Goal: Information Seeking & Learning: Find contact information

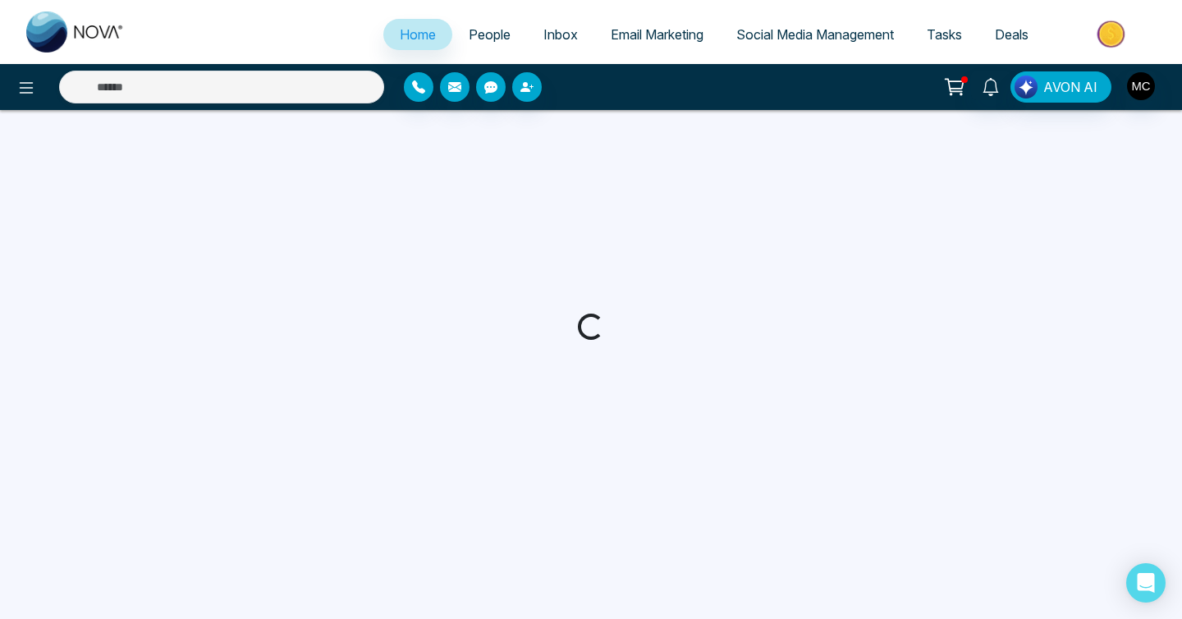
select select "*"
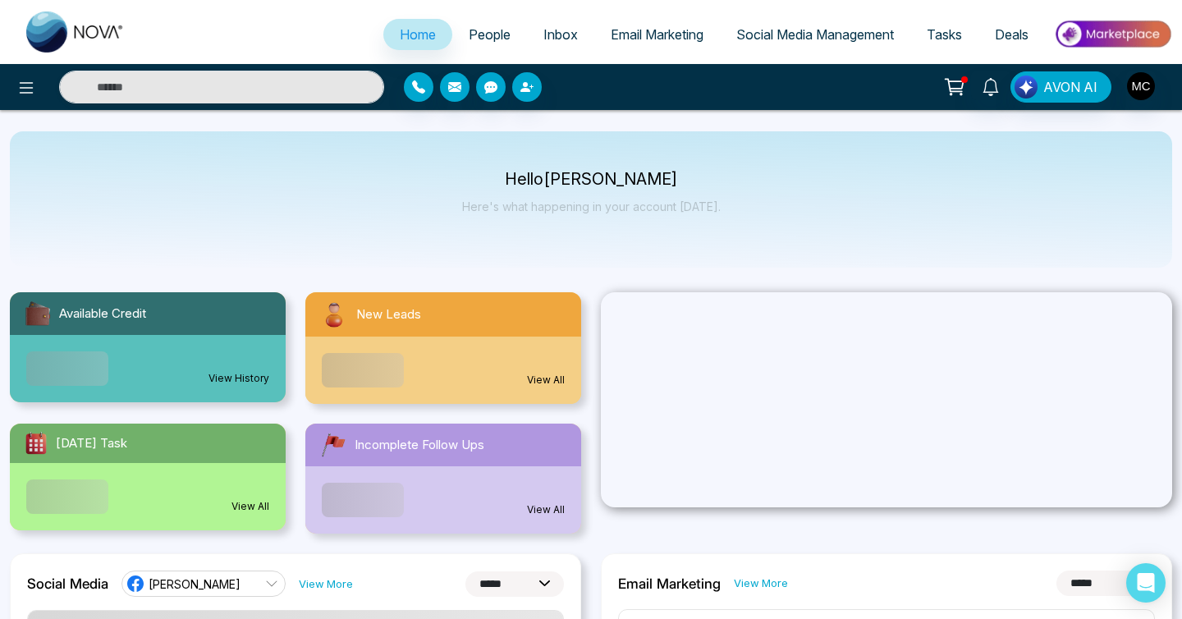
click at [476, 35] on span "People" at bounding box center [490, 34] width 42 height 16
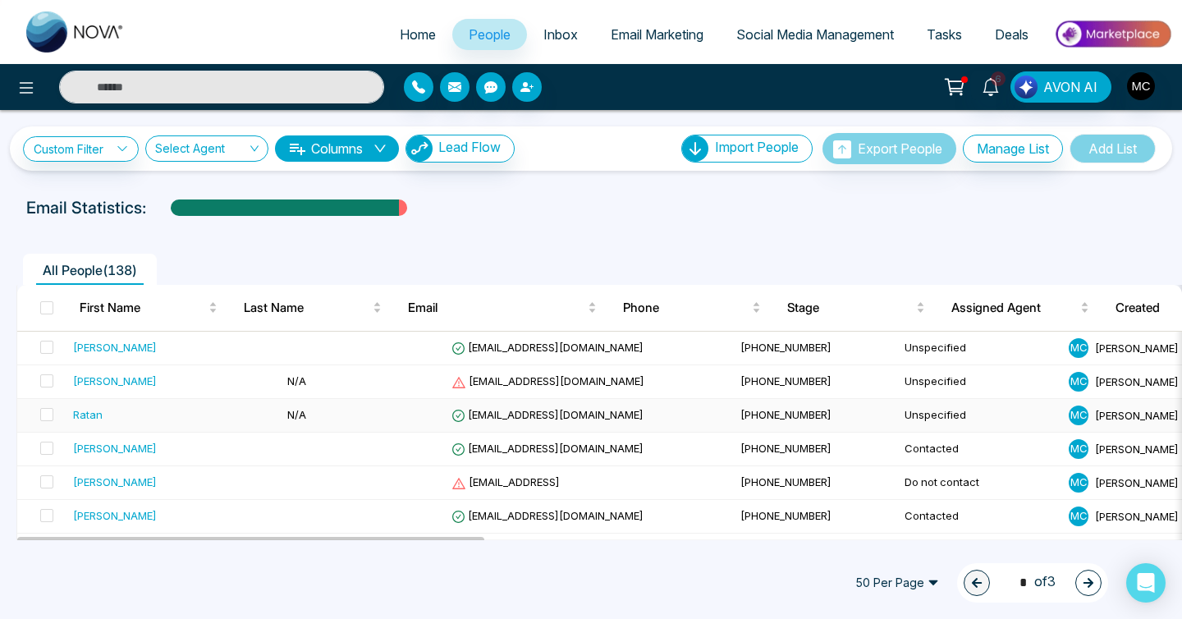
click at [154, 414] on div "Ratan" at bounding box center [173, 414] width 201 height 16
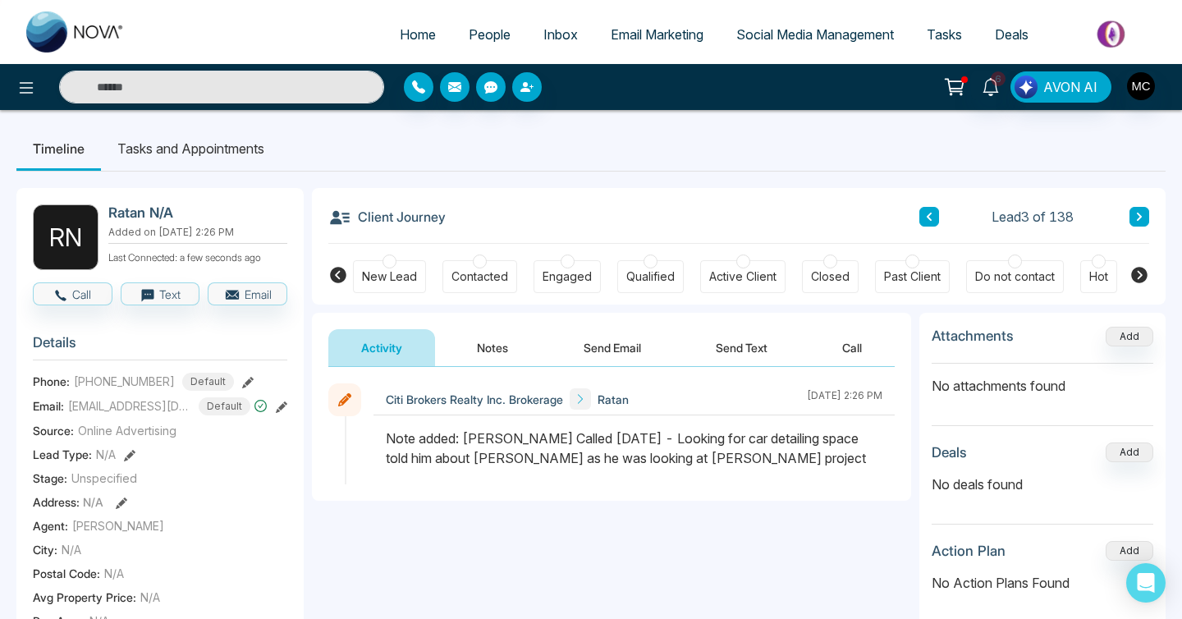
click at [98, 21] on img at bounding box center [75, 31] width 98 height 41
select select "*"
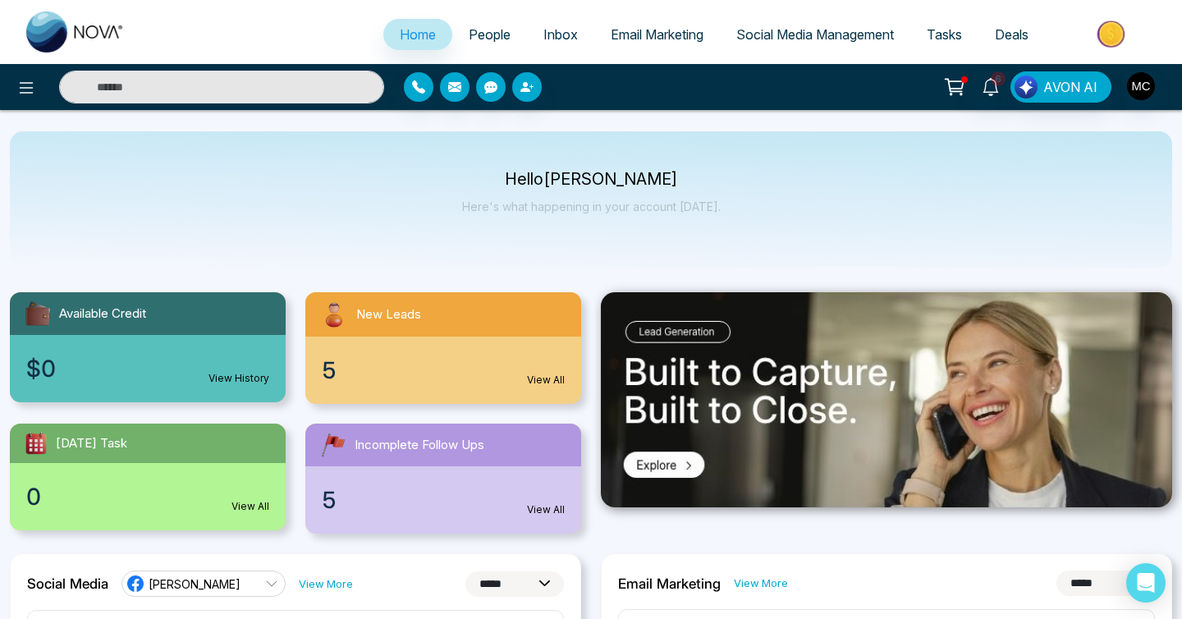
click at [455, 30] on link "People" at bounding box center [489, 34] width 75 height 31
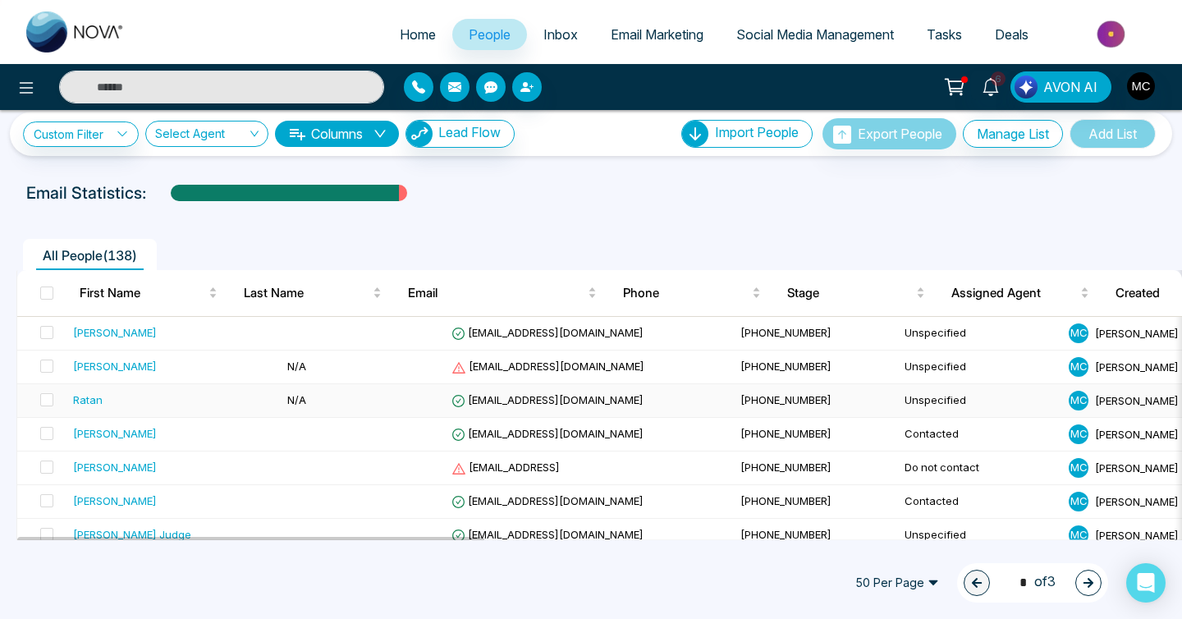
scroll to position [18, 0]
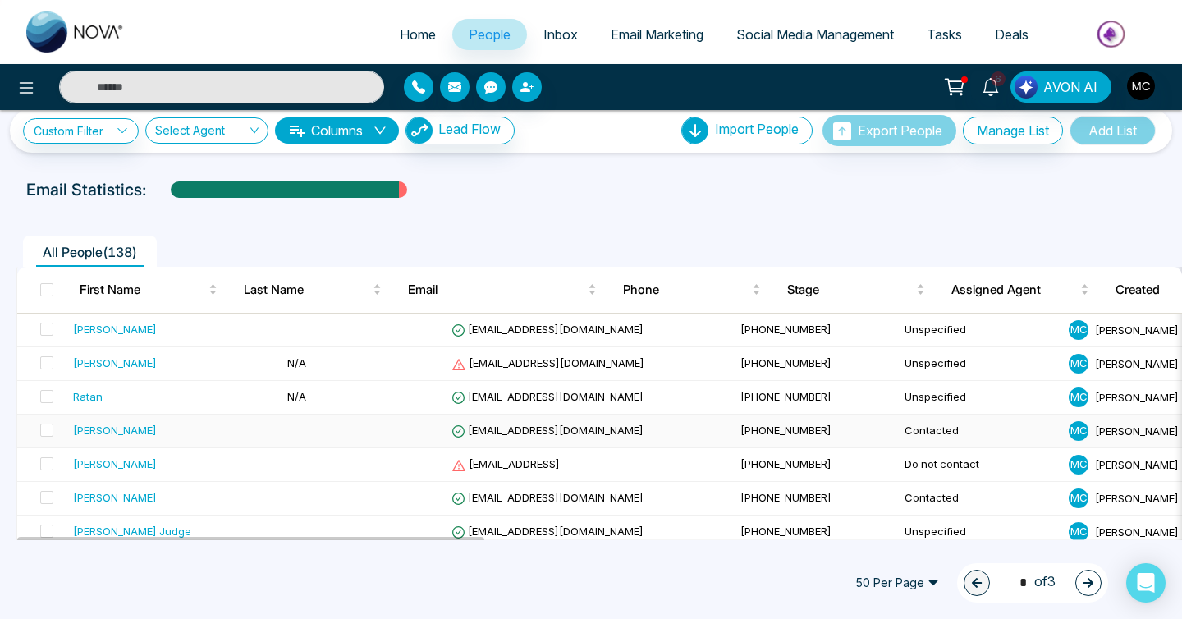
click at [281, 429] on td at bounding box center [363, 431] width 164 height 34
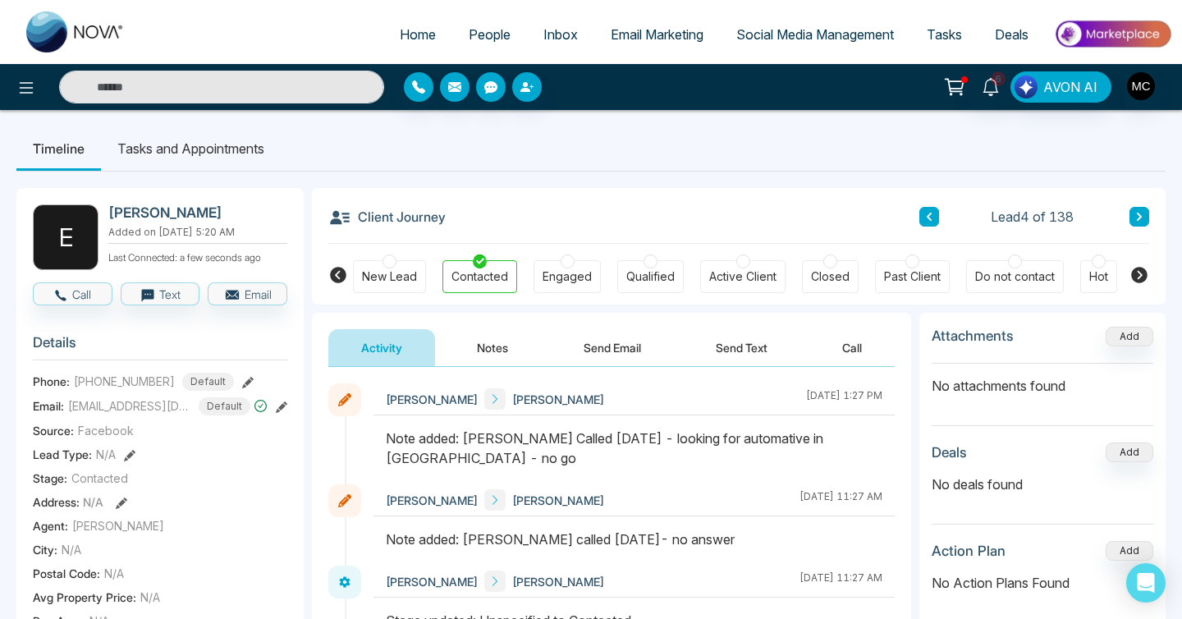
click at [1135, 221] on icon at bounding box center [1139, 217] width 8 height 10
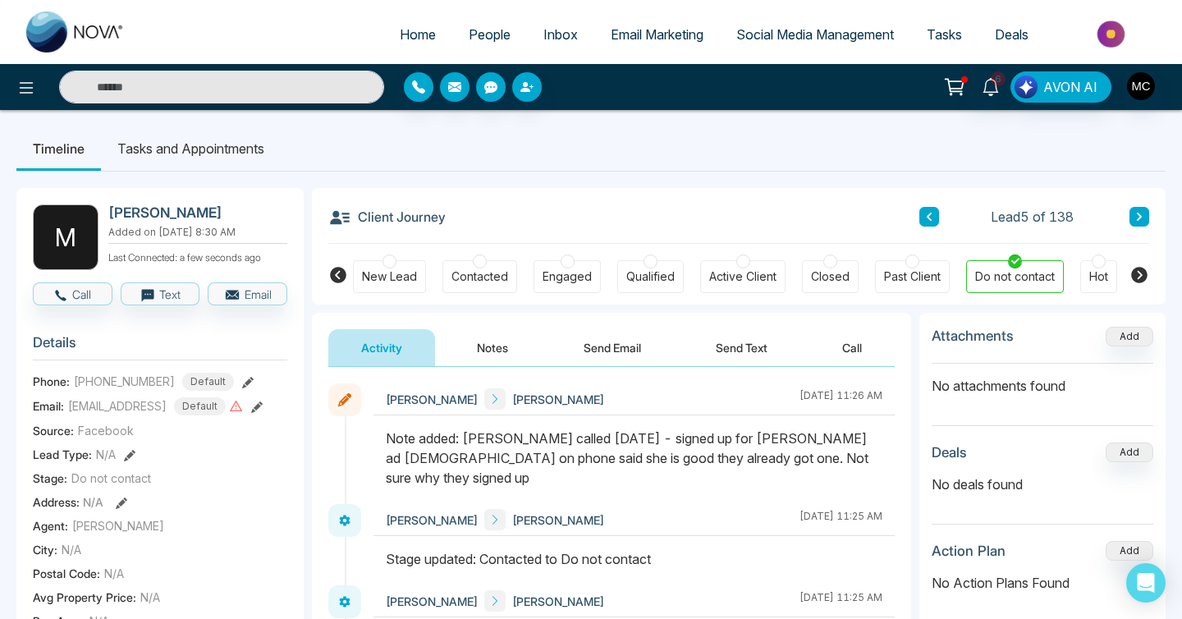
click at [1135, 221] on icon at bounding box center [1139, 217] width 8 height 10
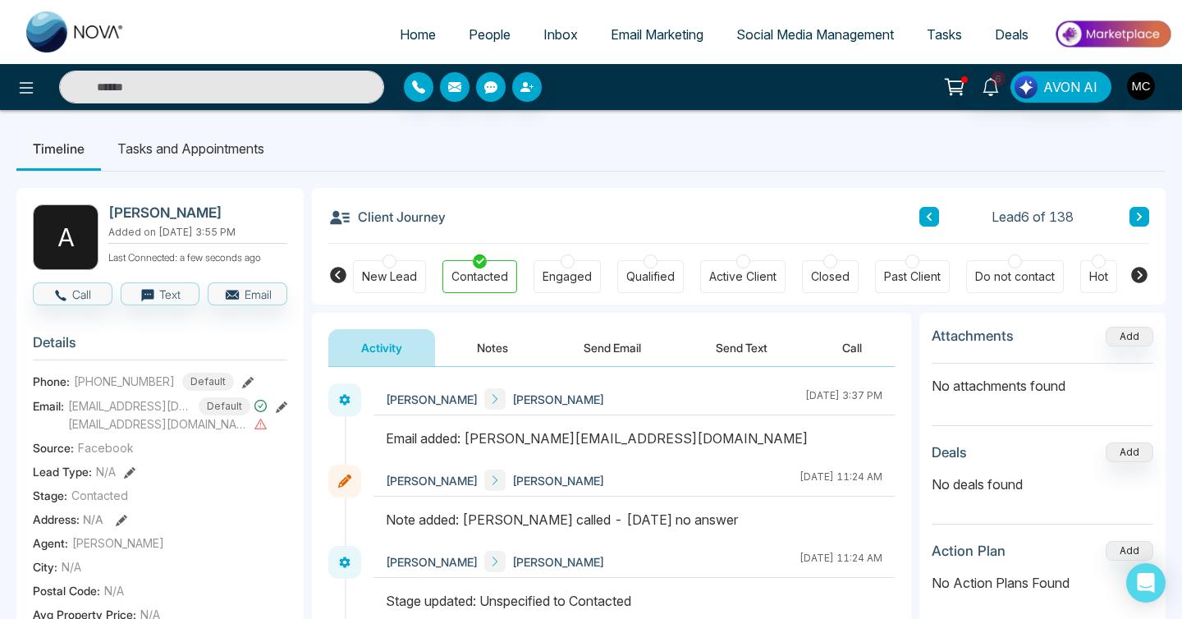
click at [1135, 221] on icon at bounding box center [1139, 217] width 8 height 10
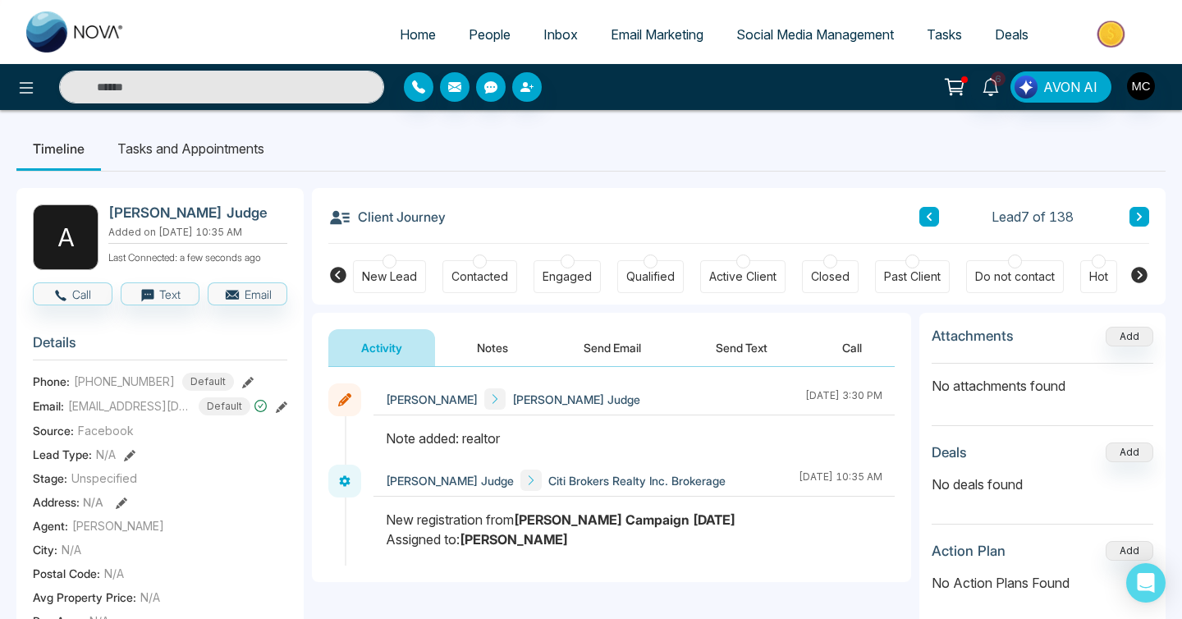
click at [1136, 219] on icon at bounding box center [1139, 217] width 8 height 10
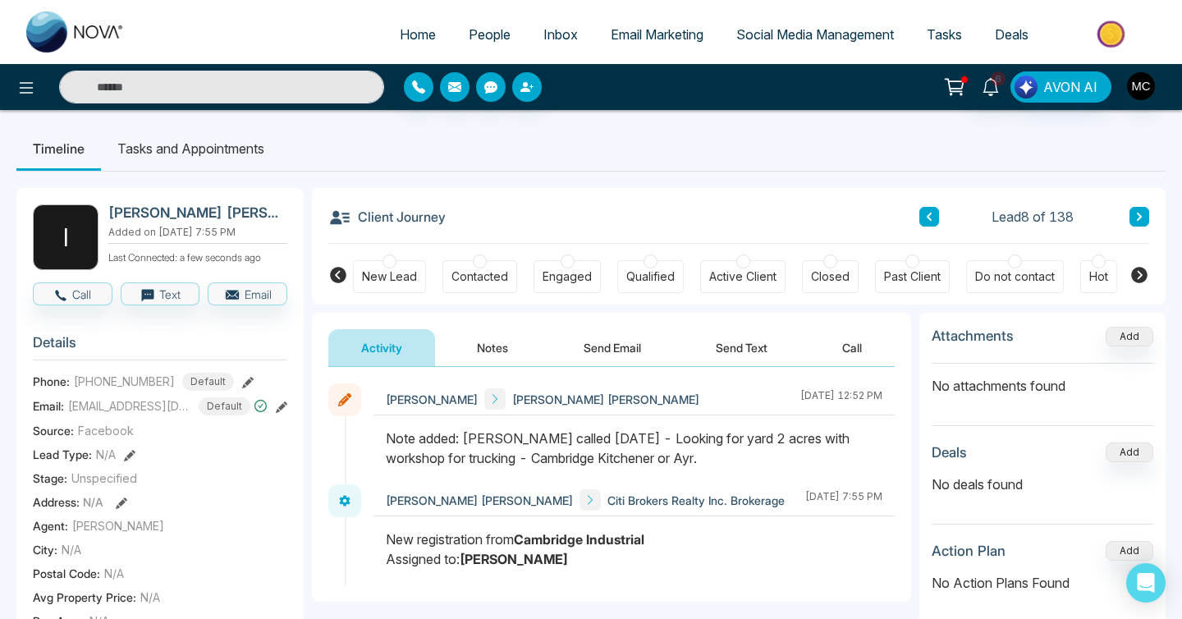
click at [1136, 219] on icon at bounding box center [1139, 217] width 8 height 10
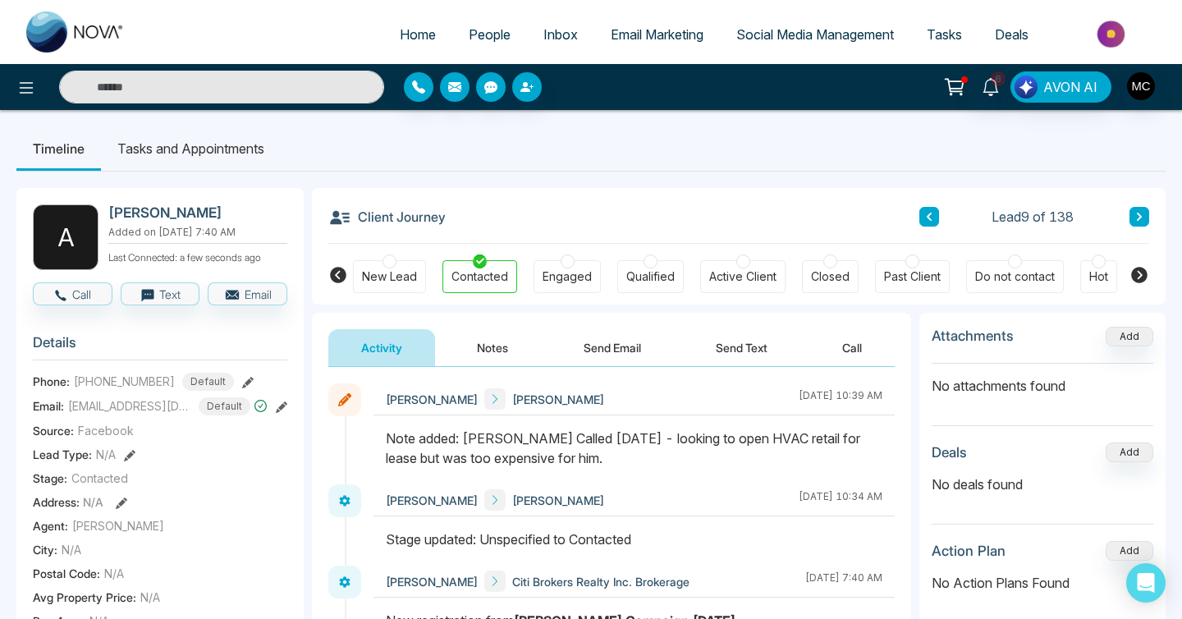
click at [1136, 219] on icon at bounding box center [1139, 217] width 8 height 10
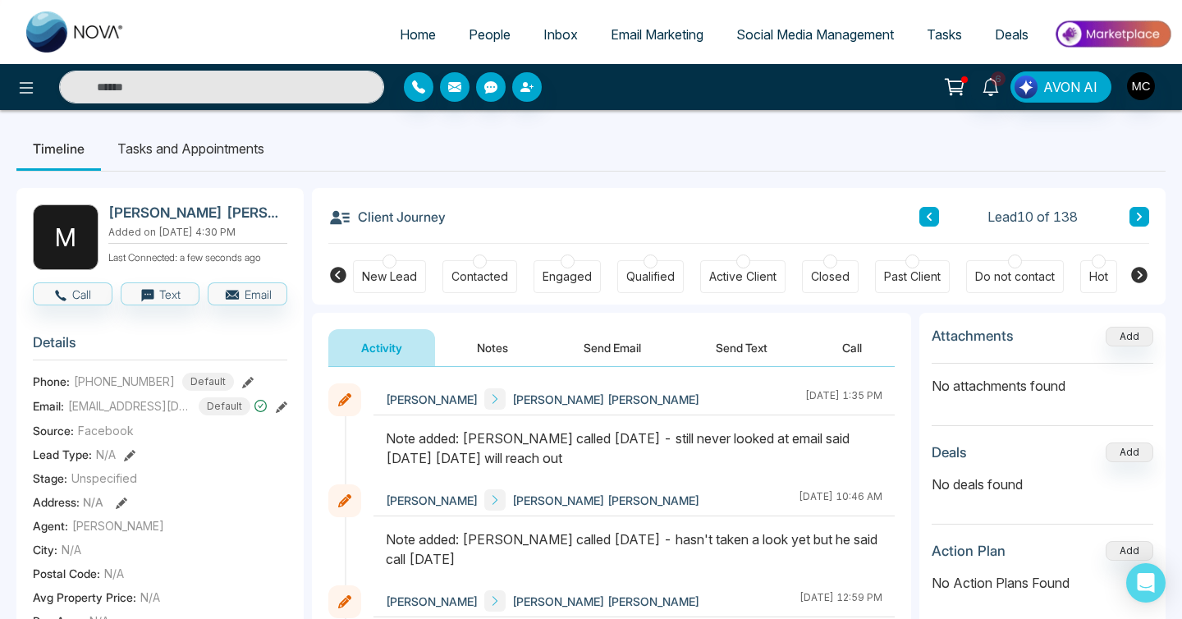
click at [1136, 219] on icon at bounding box center [1138, 217] width 5 height 8
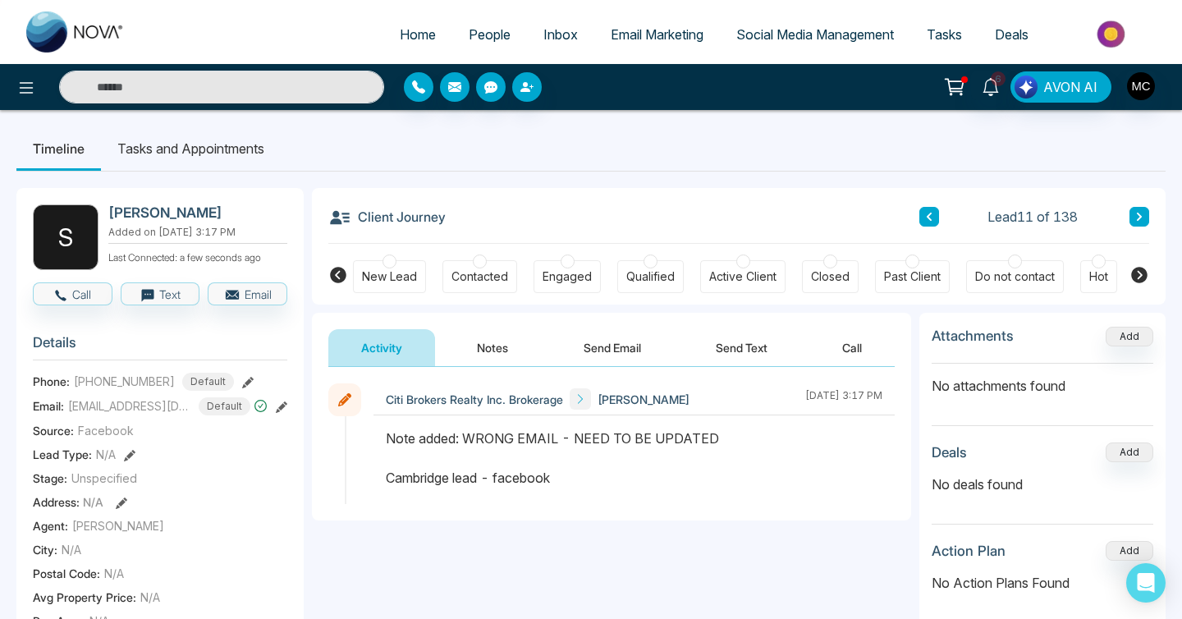
click at [927, 218] on icon at bounding box center [929, 217] width 8 height 10
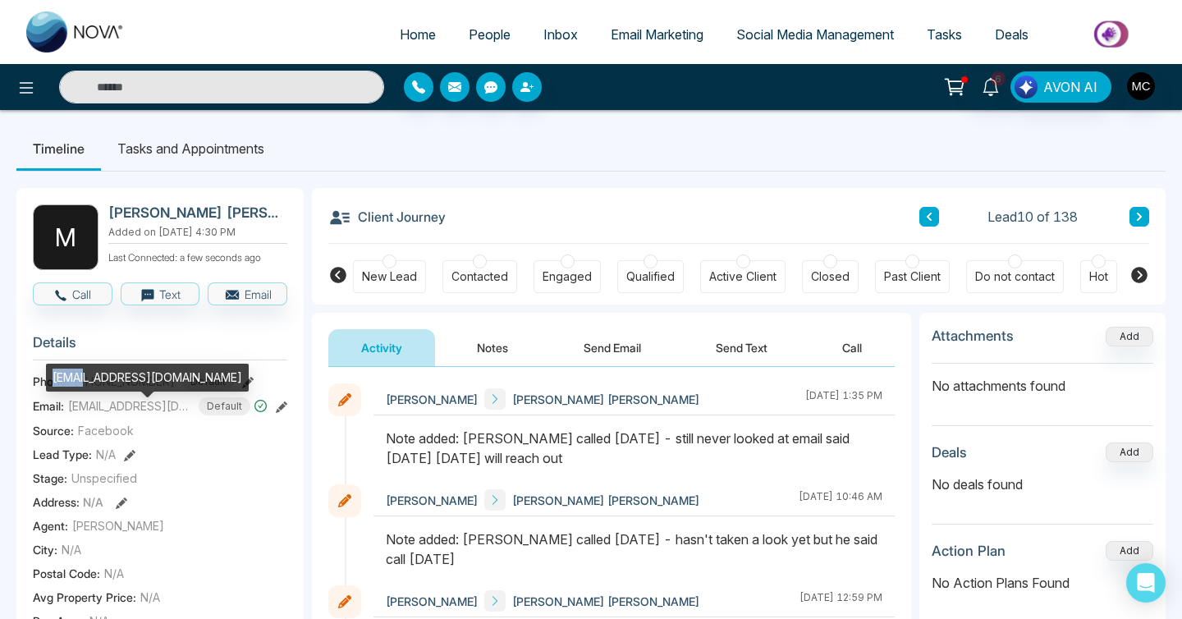
click at [85, 378] on div "info@autopartsnorthinc.com" at bounding box center [147, 377] width 203 height 28
drag, startPoint x: 85, startPoint y: 378, endPoint x: 204, endPoint y: 379, distance: 119.8
click at [204, 379] on div "info@autopartsnorthinc.com" at bounding box center [147, 377] width 203 height 28
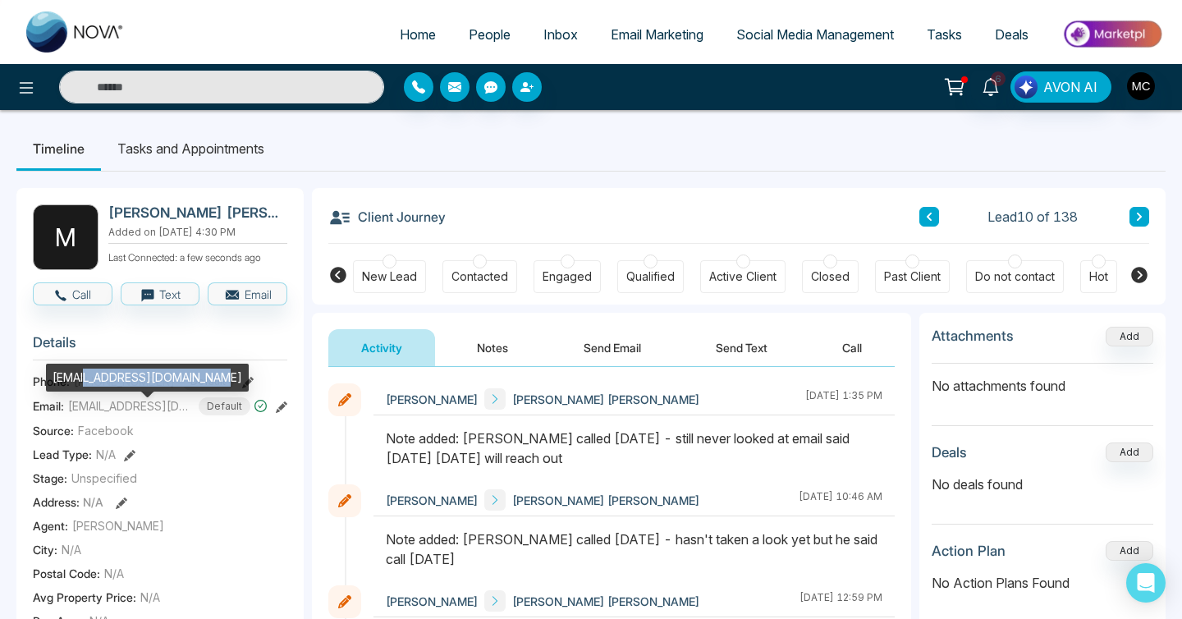
copy div "autopartsnorthinc.com"
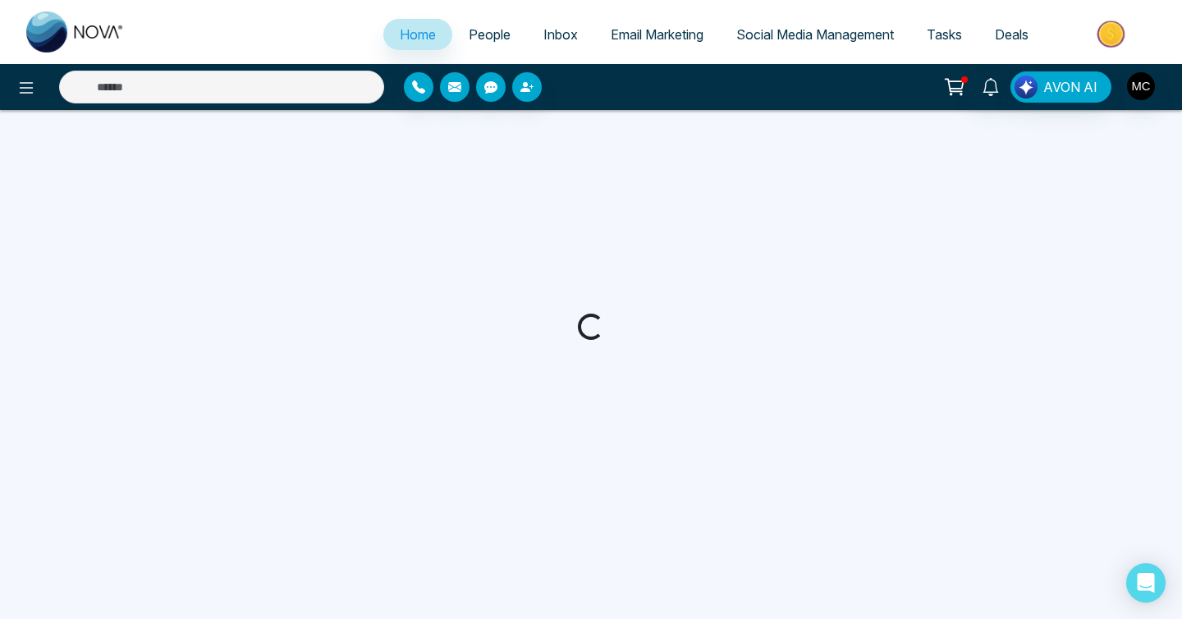
select select "*"
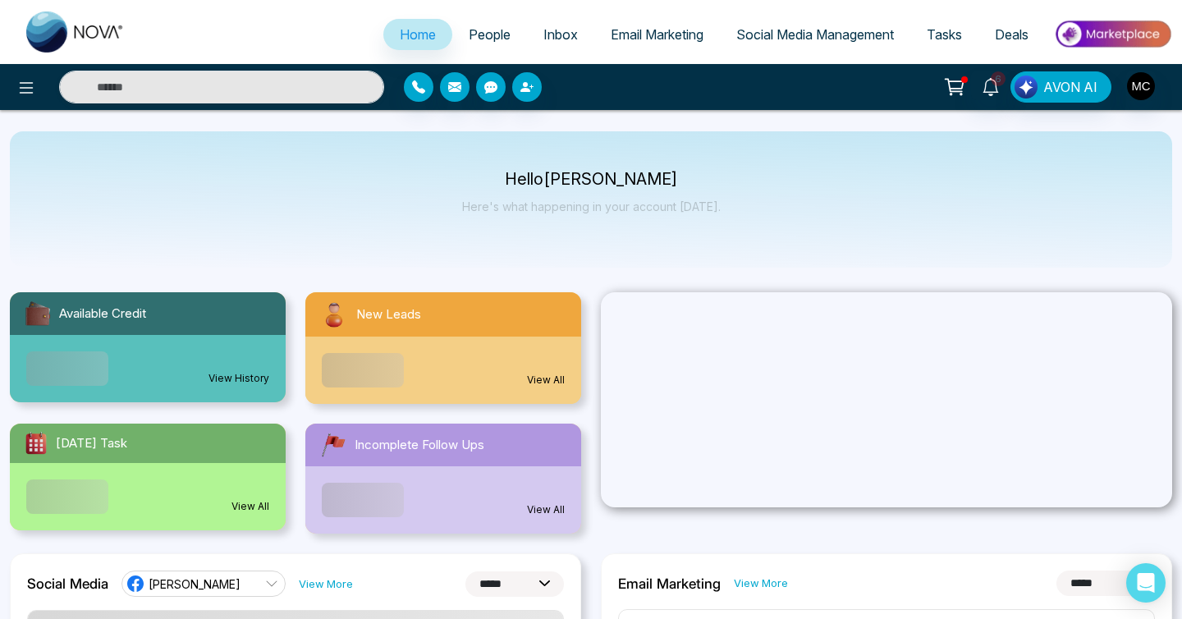
click at [444, 318] on div "New Leads" at bounding box center [443, 314] width 276 height 44
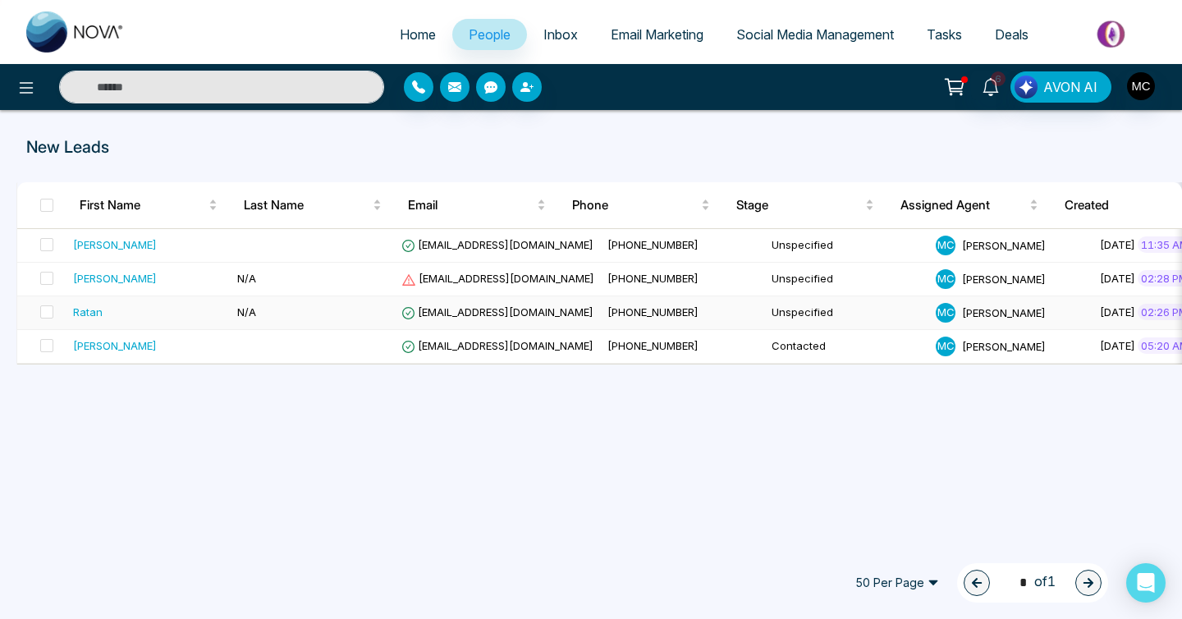
click at [198, 298] on td "Ratan" at bounding box center [148, 313] width 164 height 34
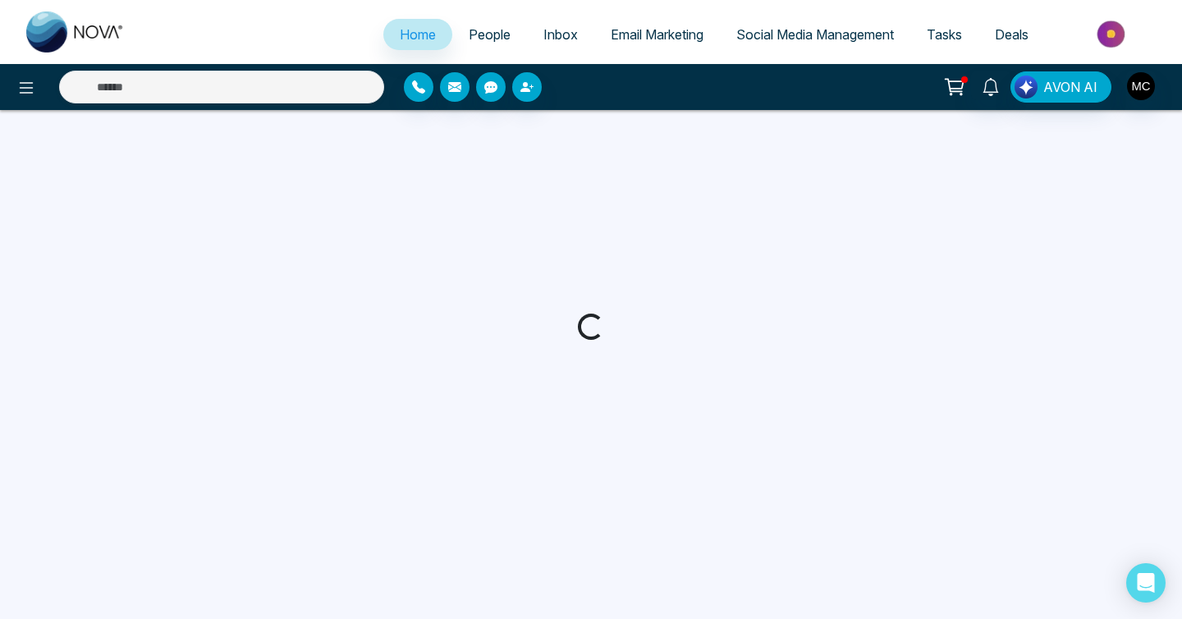
select select "*"
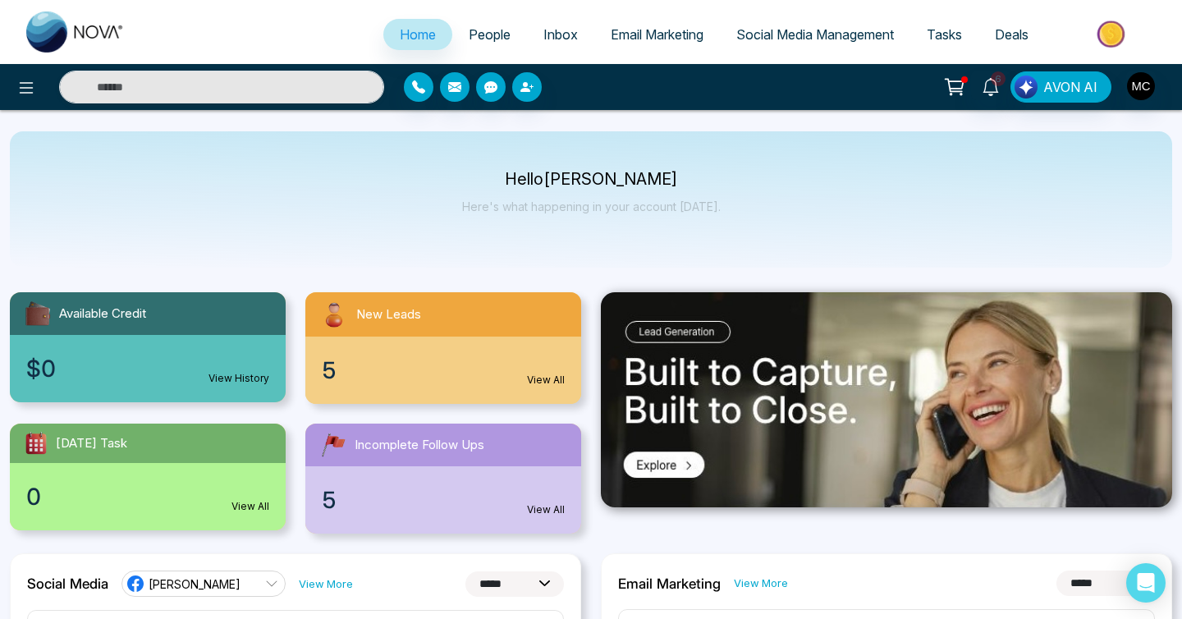
click at [491, 34] on span "People" at bounding box center [490, 34] width 42 height 16
